Goal: Task Accomplishment & Management: Use online tool/utility

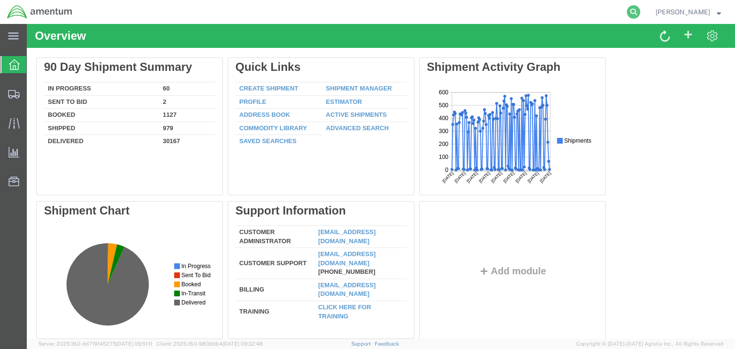
drag, startPoint x: 651, startPoint y: 7, endPoint x: 639, endPoint y: 18, distance: 16.6
click at [640, 7] on icon at bounding box center [632, 11] width 13 height 13
click at [433, 13] on input "search" at bounding box center [481, 11] width 291 height 23
paste input "56805984"
type input "56805984"
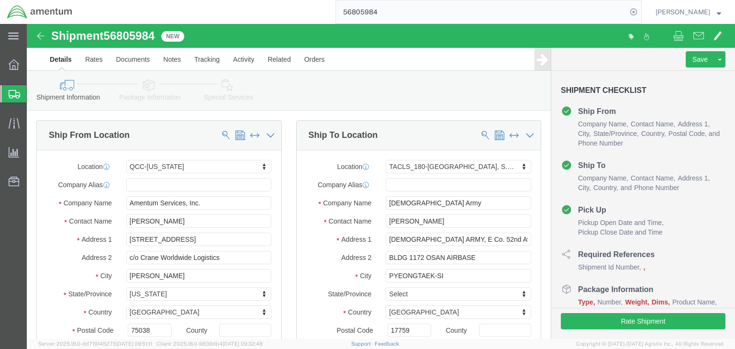
click icon
select select "42668"
select select "42679"
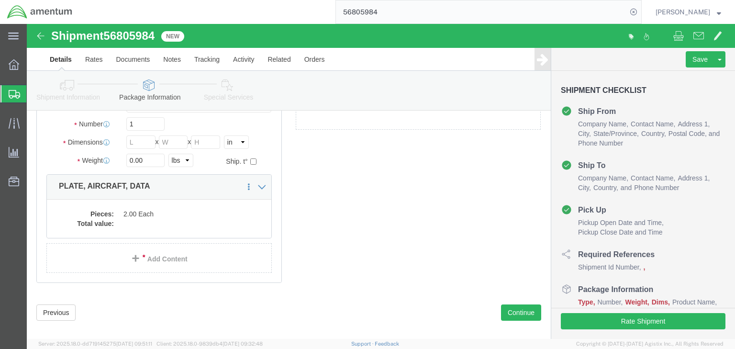
scroll to position [113, 0]
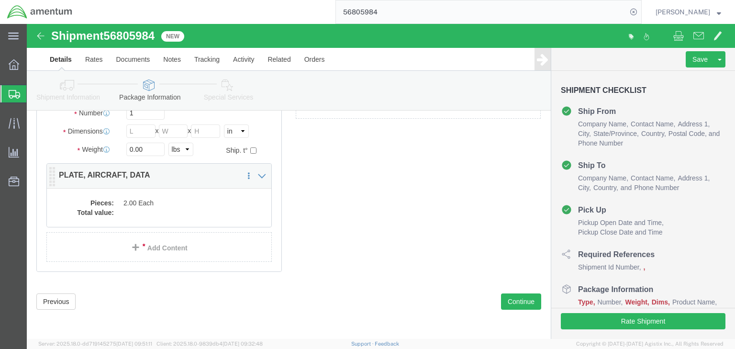
click div "Package Content # 1 x Package Type Select BCK Boxes Bale(s) Basket(s) Bolt(s) B…"
click dd "2.00 Each"
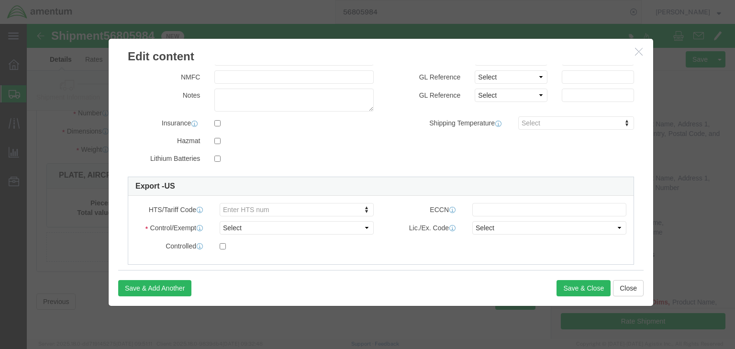
scroll to position [0, 0]
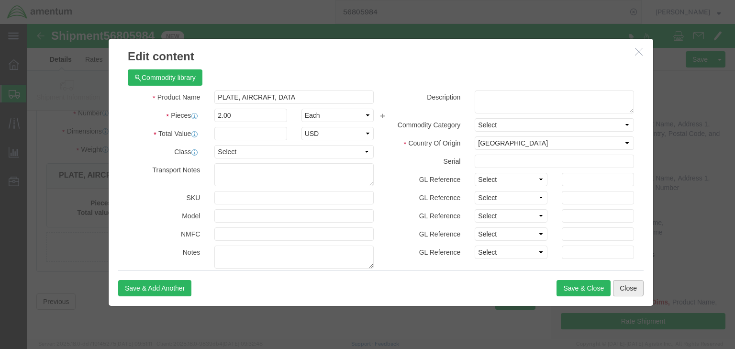
click button "Close"
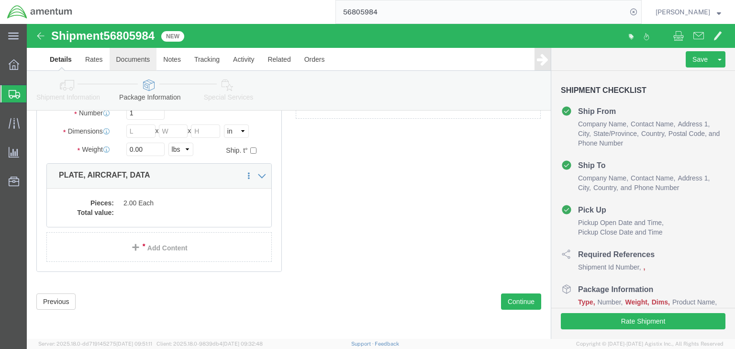
click link "Documents"
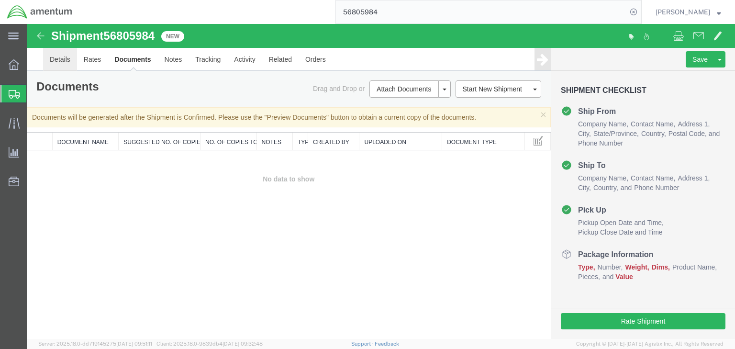
click at [63, 59] on link "Details" at bounding box center [60, 59] width 34 height 23
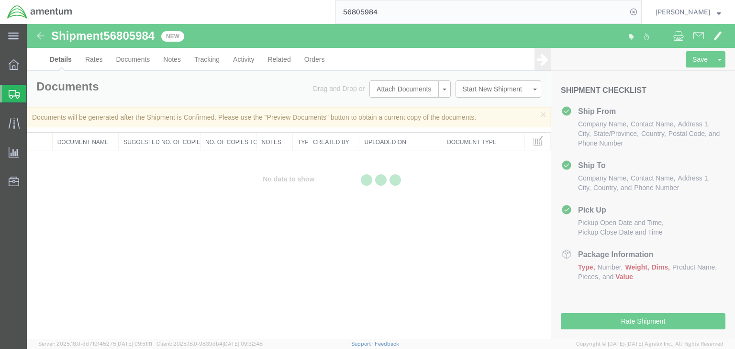
select select "42668"
select select "42679"
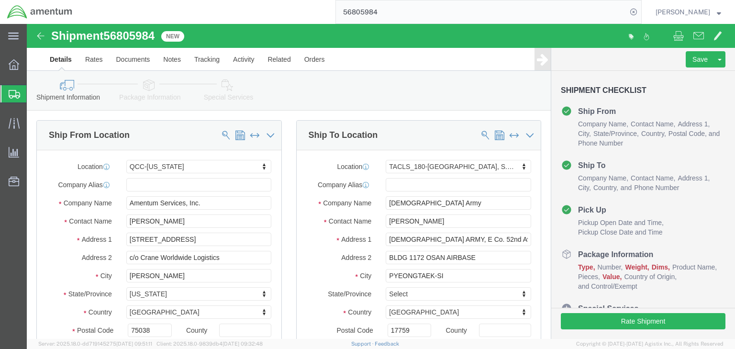
click icon
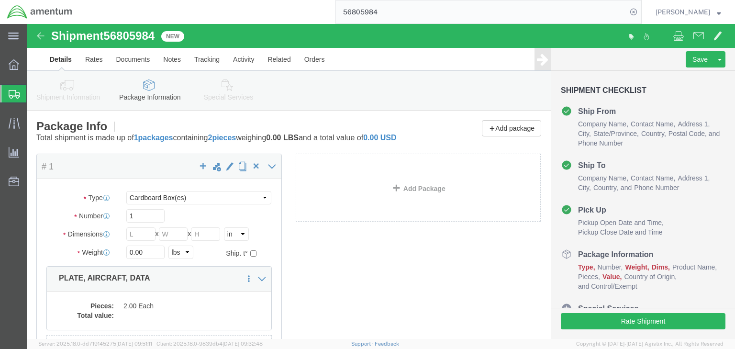
scroll to position [113, 0]
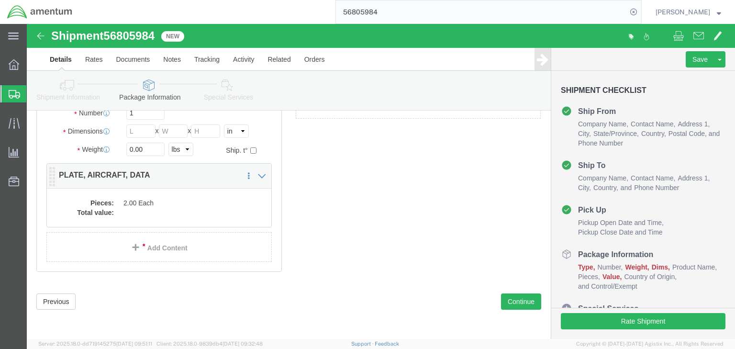
click dd "2.00 Each"
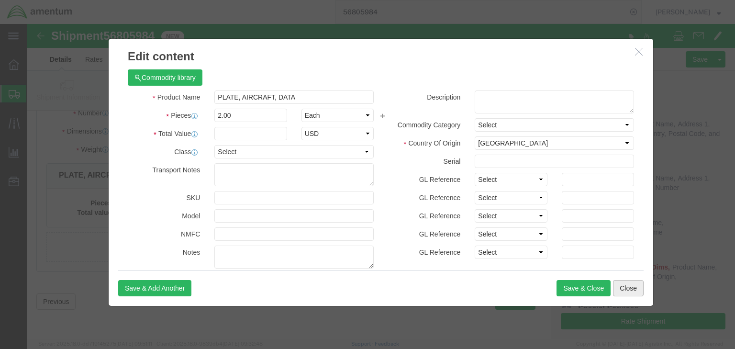
click button "Close"
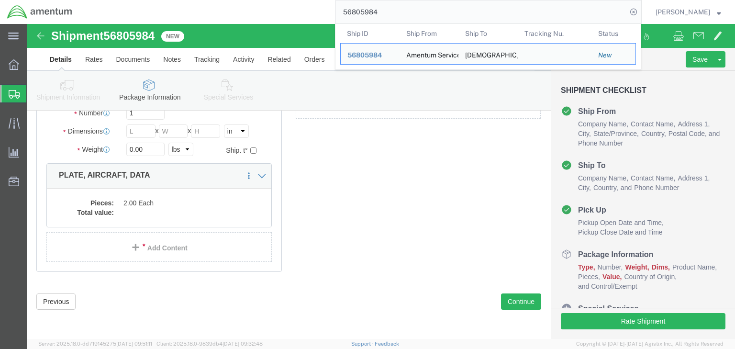
click at [374, 11] on input "56805984" at bounding box center [481, 11] width 291 height 23
click at [374, 10] on input "56805984" at bounding box center [481, 11] width 291 height 23
paste input "753541"
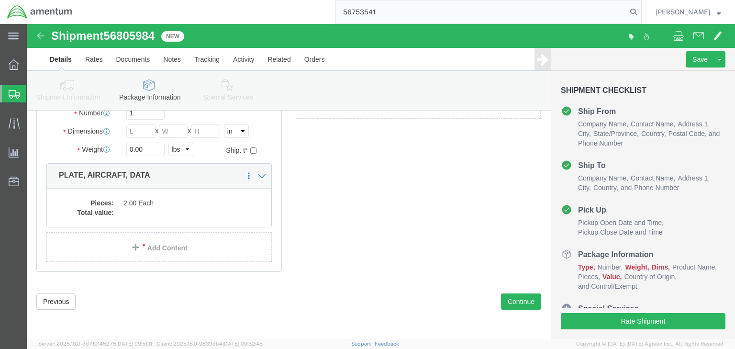
type input "56753541"
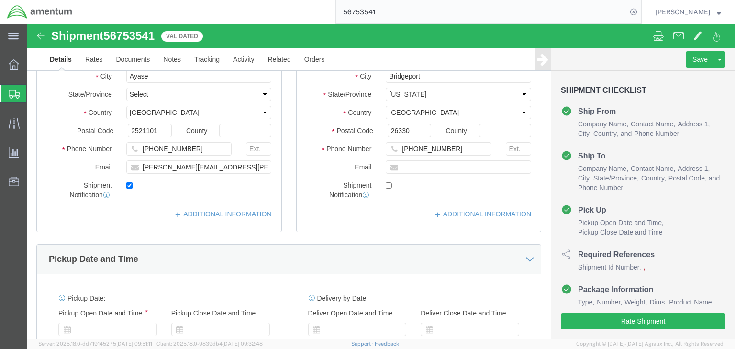
select select "60371"
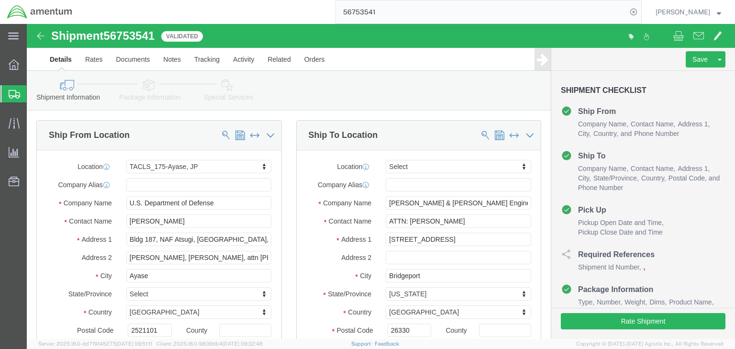
click icon
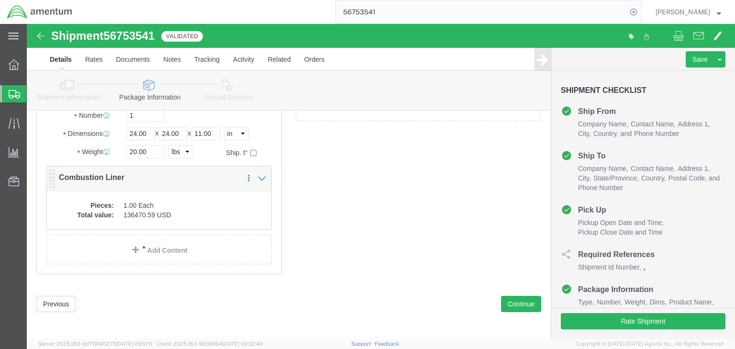
scroll to position [113, 0]
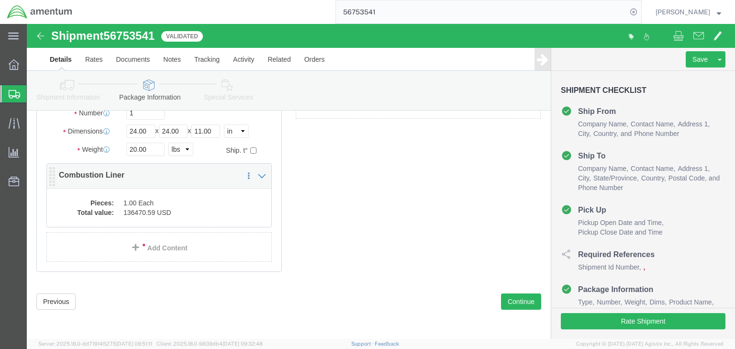
click div "Package Content # 1 1 x Cardboard Box(es) Package Type Select BCK Boxes Bale(s)…"
click dd "136470.59 USD"
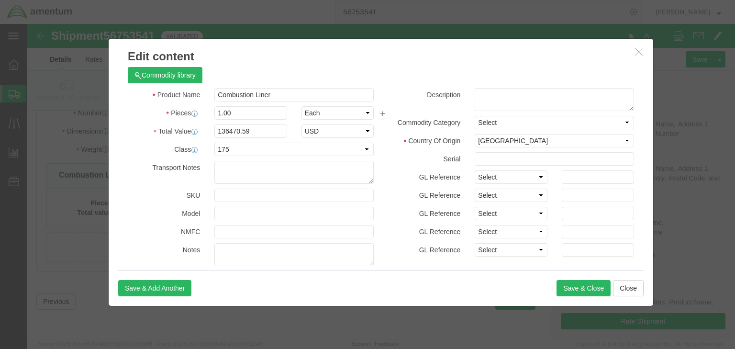
scroll to position [0, 0]
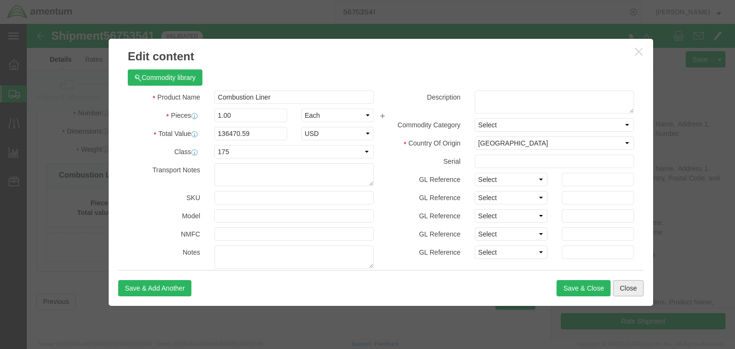
click button "Close"
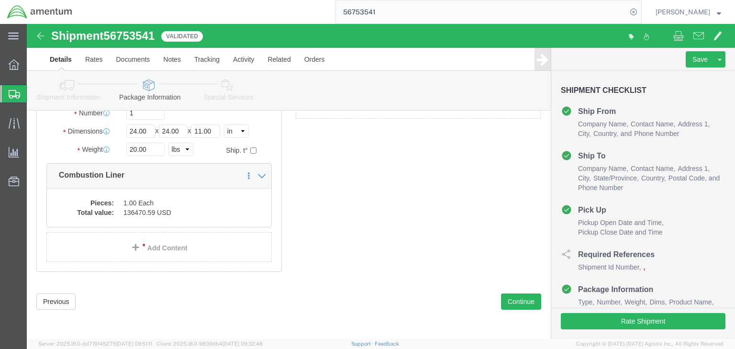
click icon
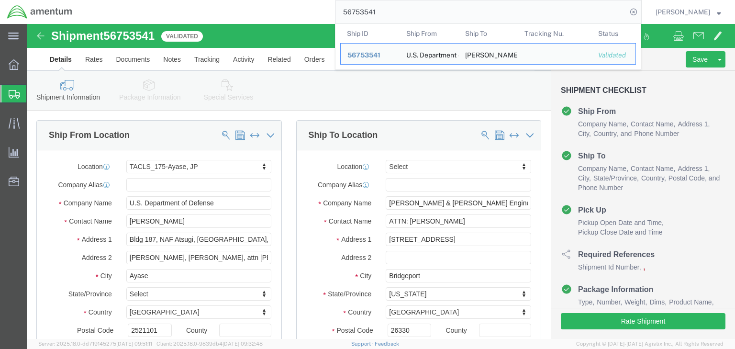
click at [375, 11] on input "56753541" at bounding box center [481, 11] width 291 height 23
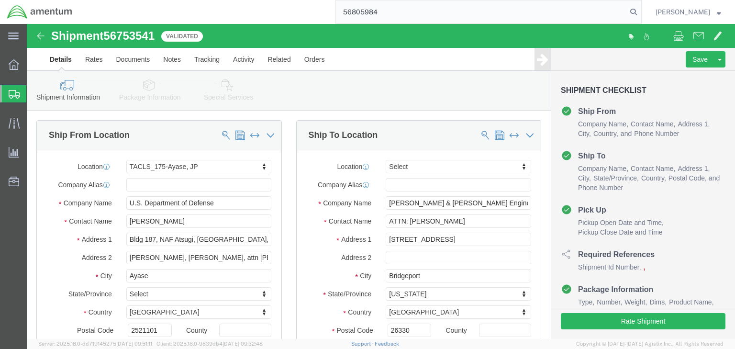
type input "56805984"
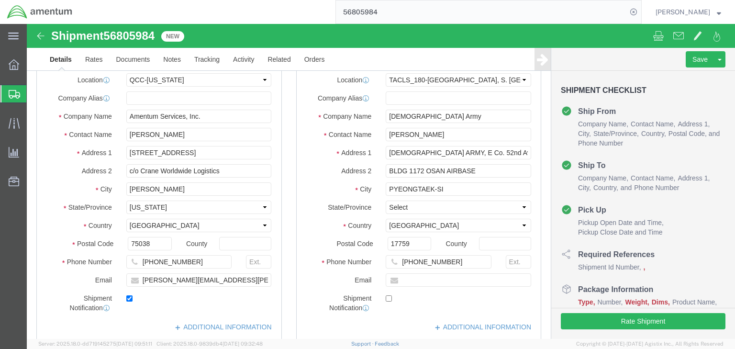
select select "42668"
select select "42679"
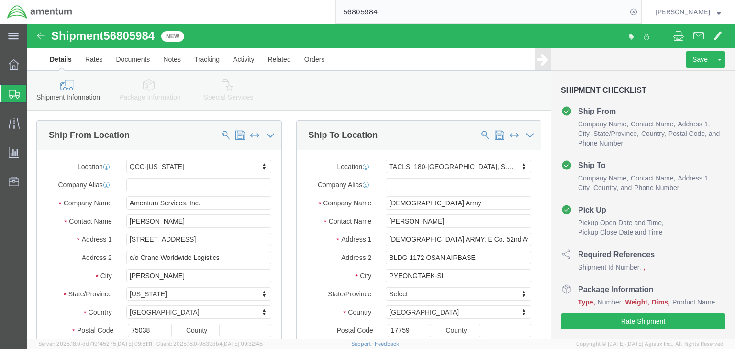
click icon
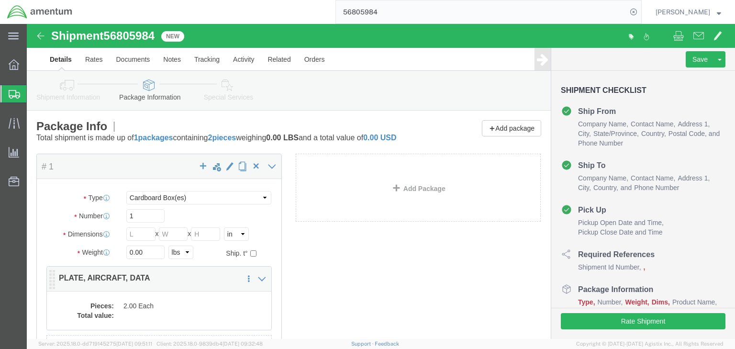
click div "Pieces: 2.00 Each Total value:"
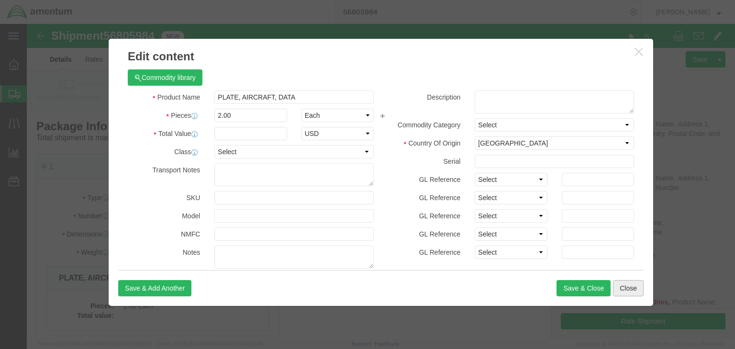
drag, startPoint x: 608, startPoint y: 266, endPoint x: 598, endPoint y: 264, distance: 10.2
click button "Close"
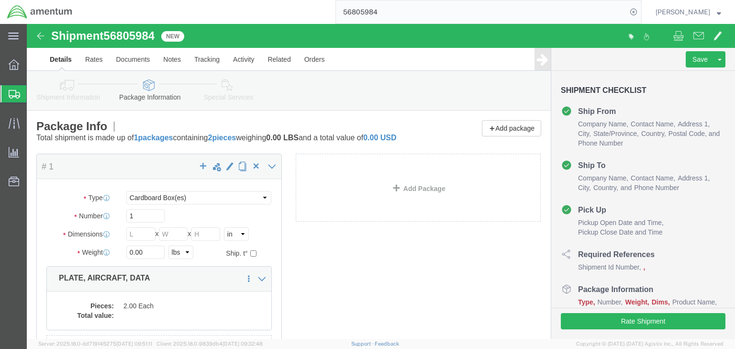
click at [371, 11] on input "56805984" at bounding box center [481, 11] width 291 height 23
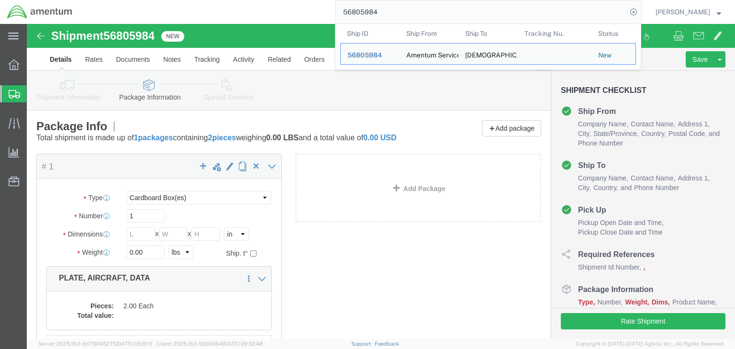
click at [371, 11] on input "56805984" at bounding box center [481, 11] width 291 height 23
paste input "753541"
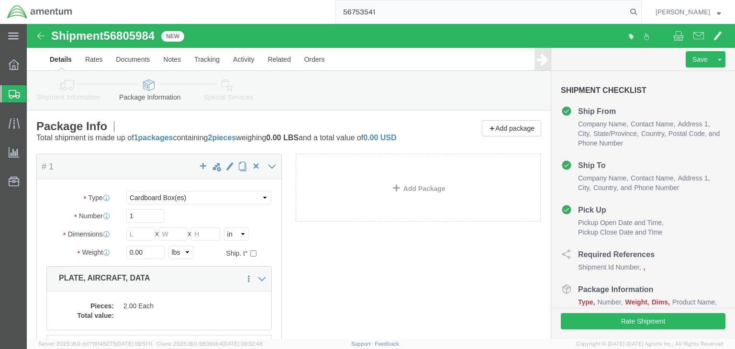
type input "56753541"
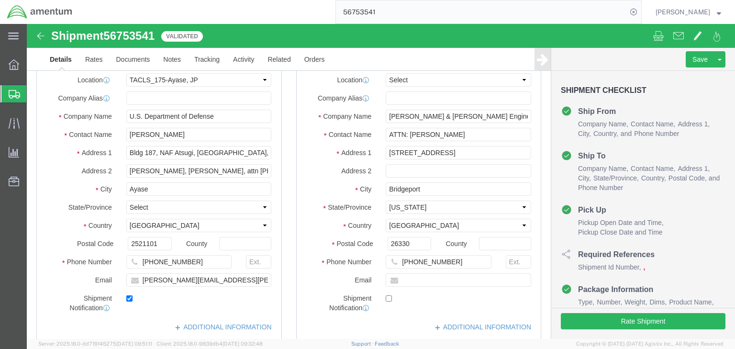
select select "60371"
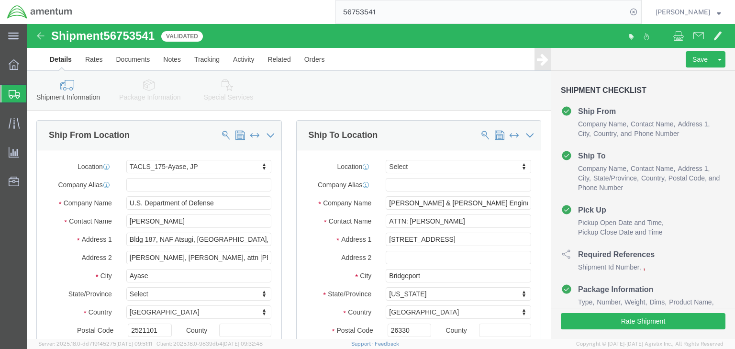
click icon
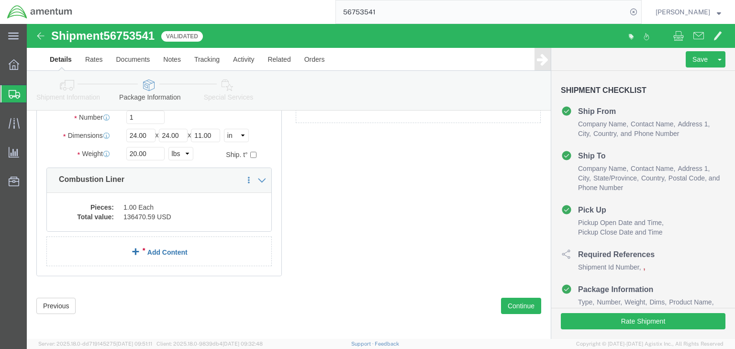
scroll to position [113, 0]
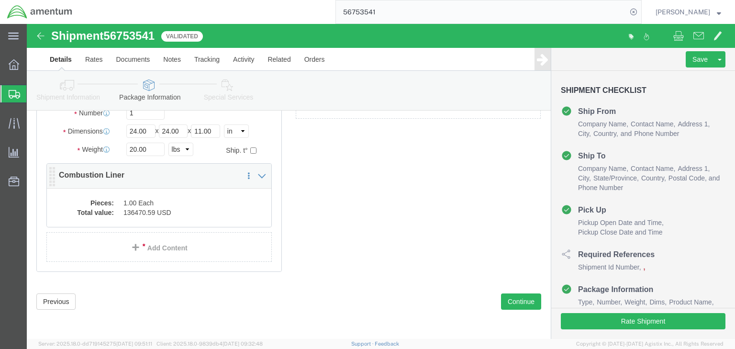
click dd "136470.59 USD"
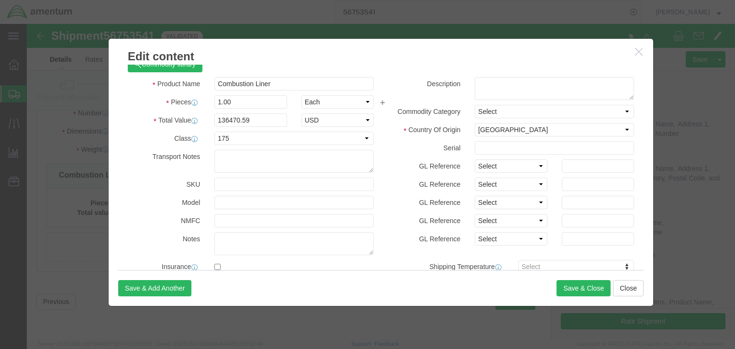
scroll to position [0, 0]
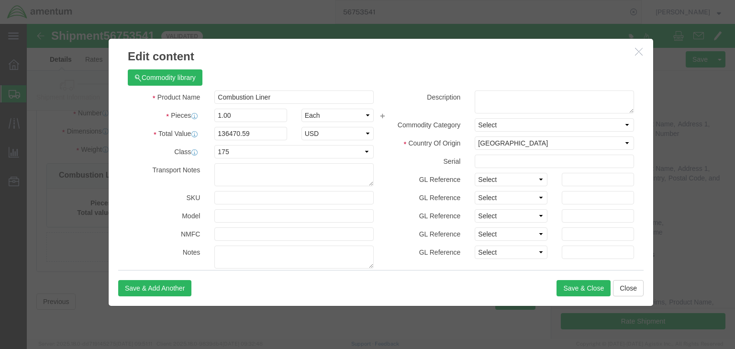
click label "GL Reference"
click button "Close"
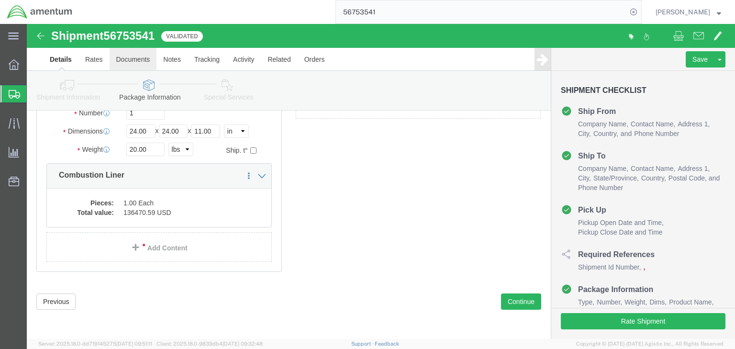
click link "Documents"
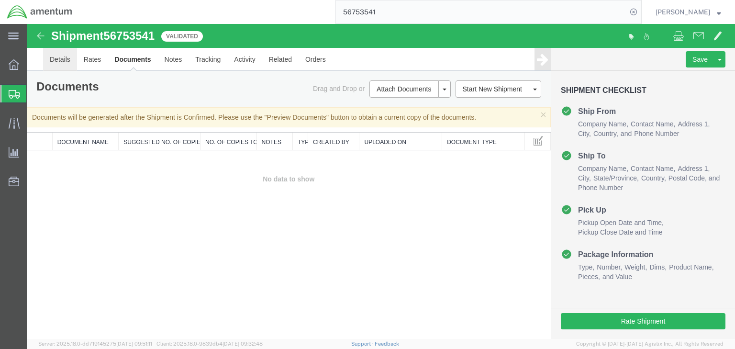
click at [50, 54] on link "Details" at bounding box center [60, 59] width 34 height 23
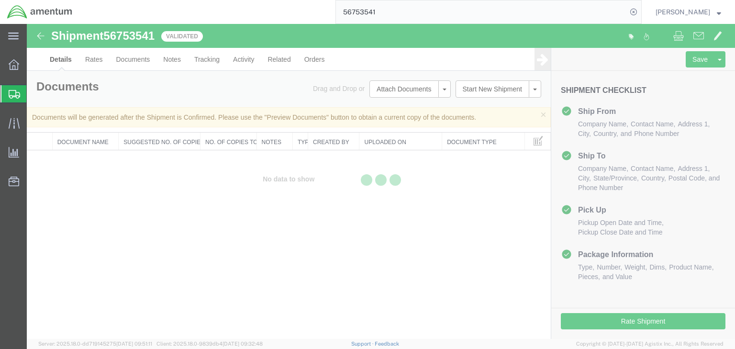
select select "60371"
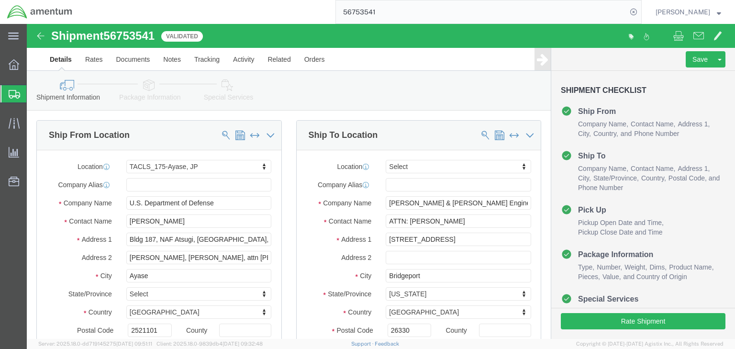
click at [16, 95] on icon at bounding box center [14, 94] width 11 height 9
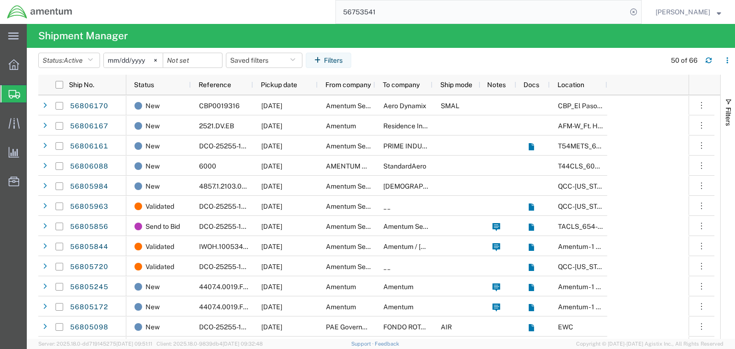
click at [374, 17] on input "56753541" at bounding box center [481, 11] width 291 height 23
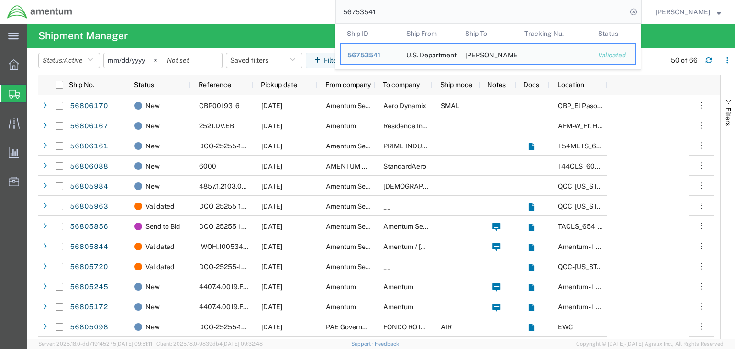
click at [374, 17] on input "56753541" at bounding box center [481, 11] width 291 height 23
paste input "805984"
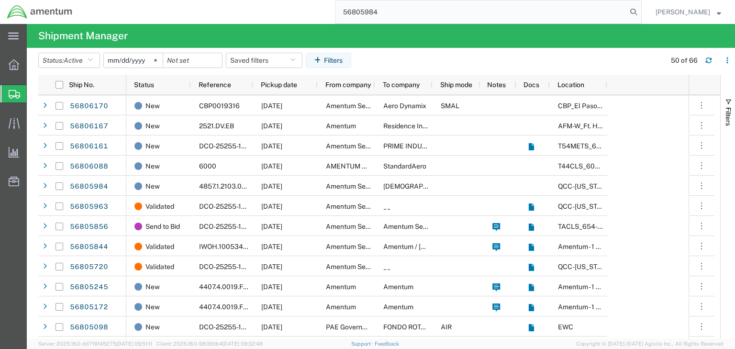
type input "56805984"
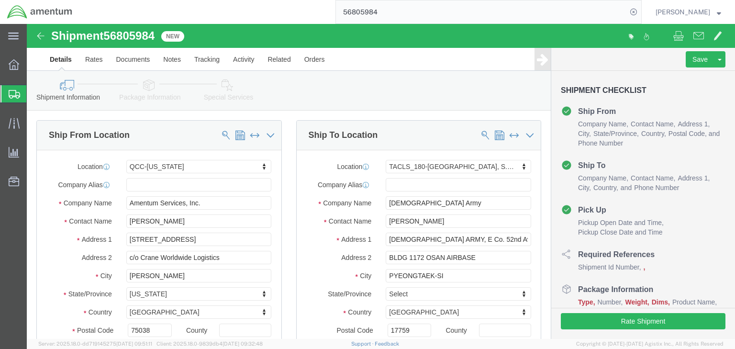
select select "42668"
select select "42679"
click icon
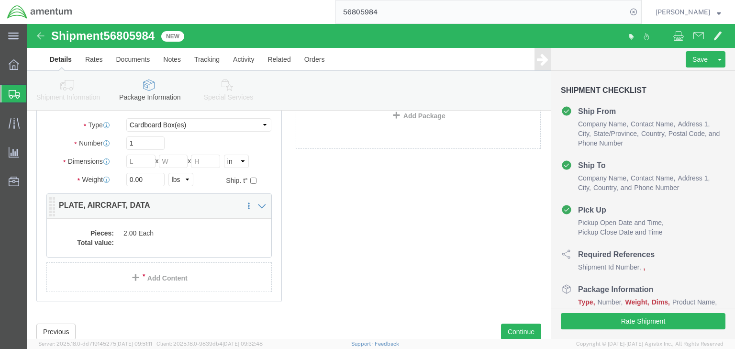
scroll to position [77, 0]
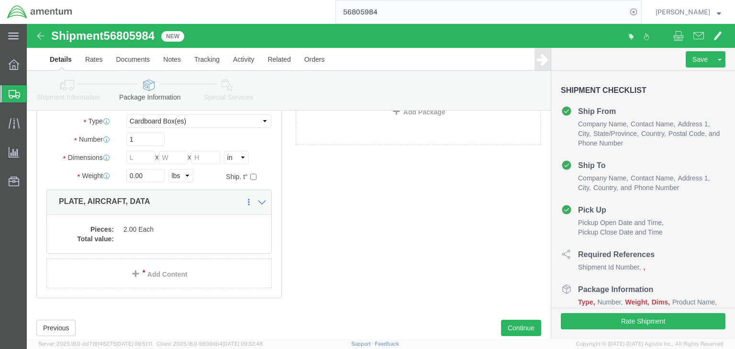
click dd
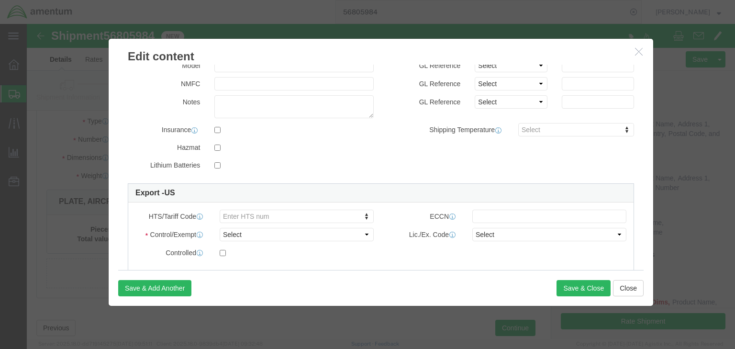
scroll to position [153, 0]
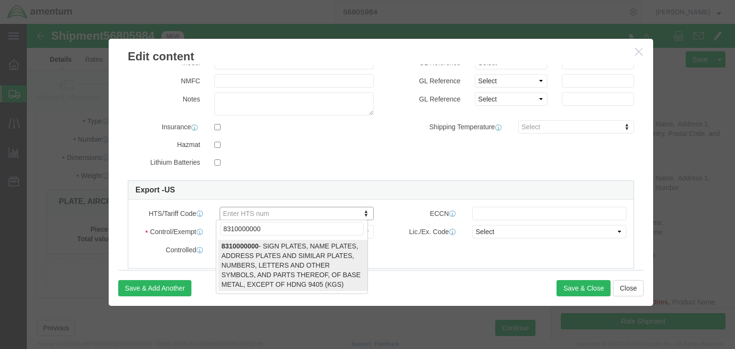
type input "8310000000"
select select "KGS"
type input "8310000000"
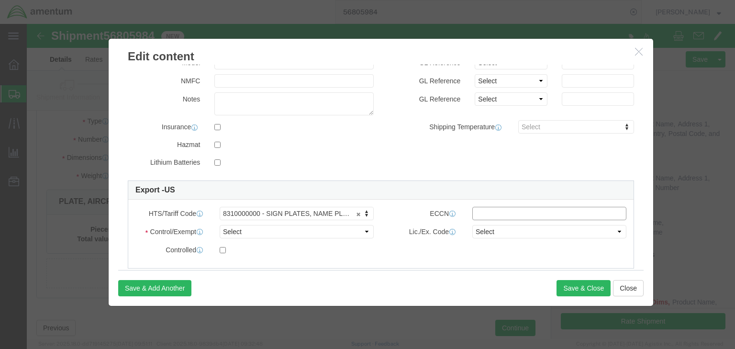
click input "text"
type input "9A610.y.31"
click select "Select ATF BIS DEA EPA FDA FTR ITAR OFAC Other (OPA)"
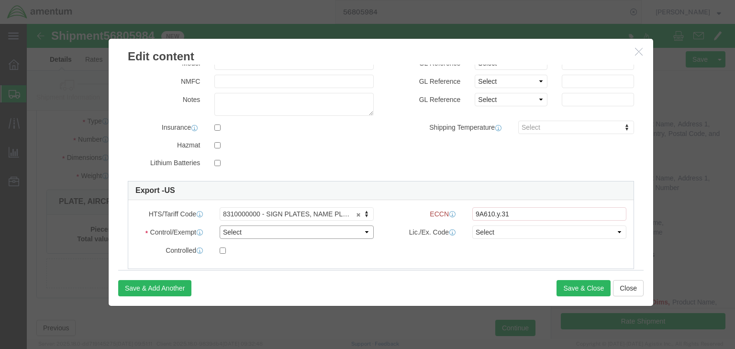
select select "BIS"
click select "Select ATF BIS DEA EPA FDA FTR ITAR OFAC Other (OPA)"
click select "Select AGR-Agricultural APP-Computers APR-Additional Permissive Exports AVS-Air…"
select select "NLR"
click select "Select AGR-Agricultural APP-Computers APR-Additional Permissive Exports AVS-Air…"
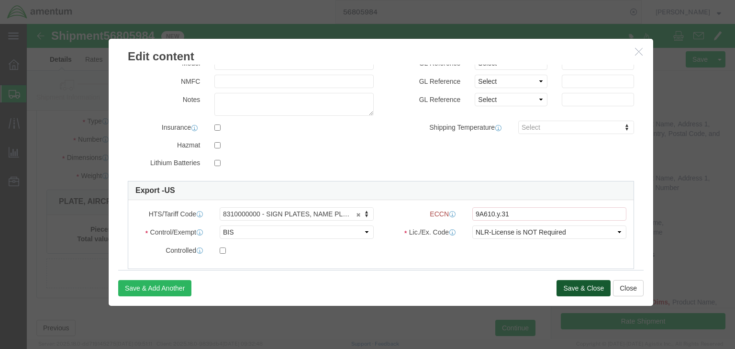
click button "Save & Close"
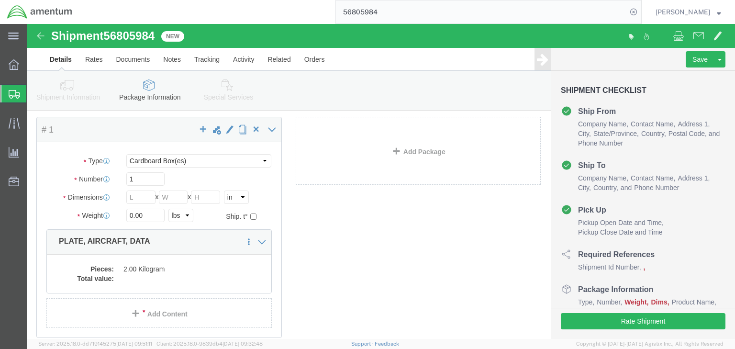
scroll to position [0, 0]
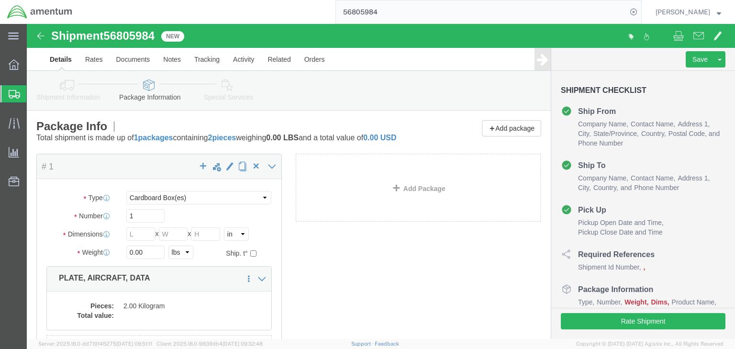
click icon
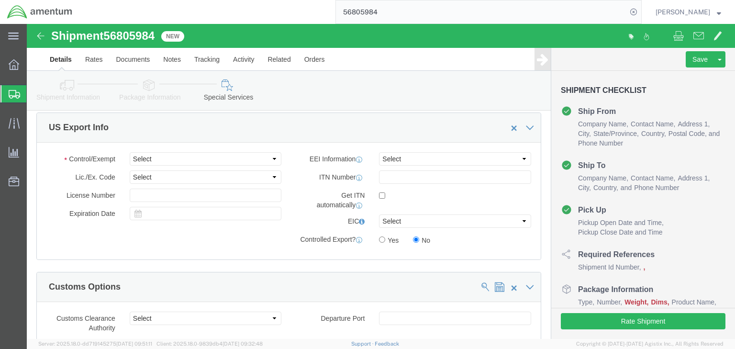
scroll to position [689, 0]
